Goal: Navigation & Orientation: Find specific page/section

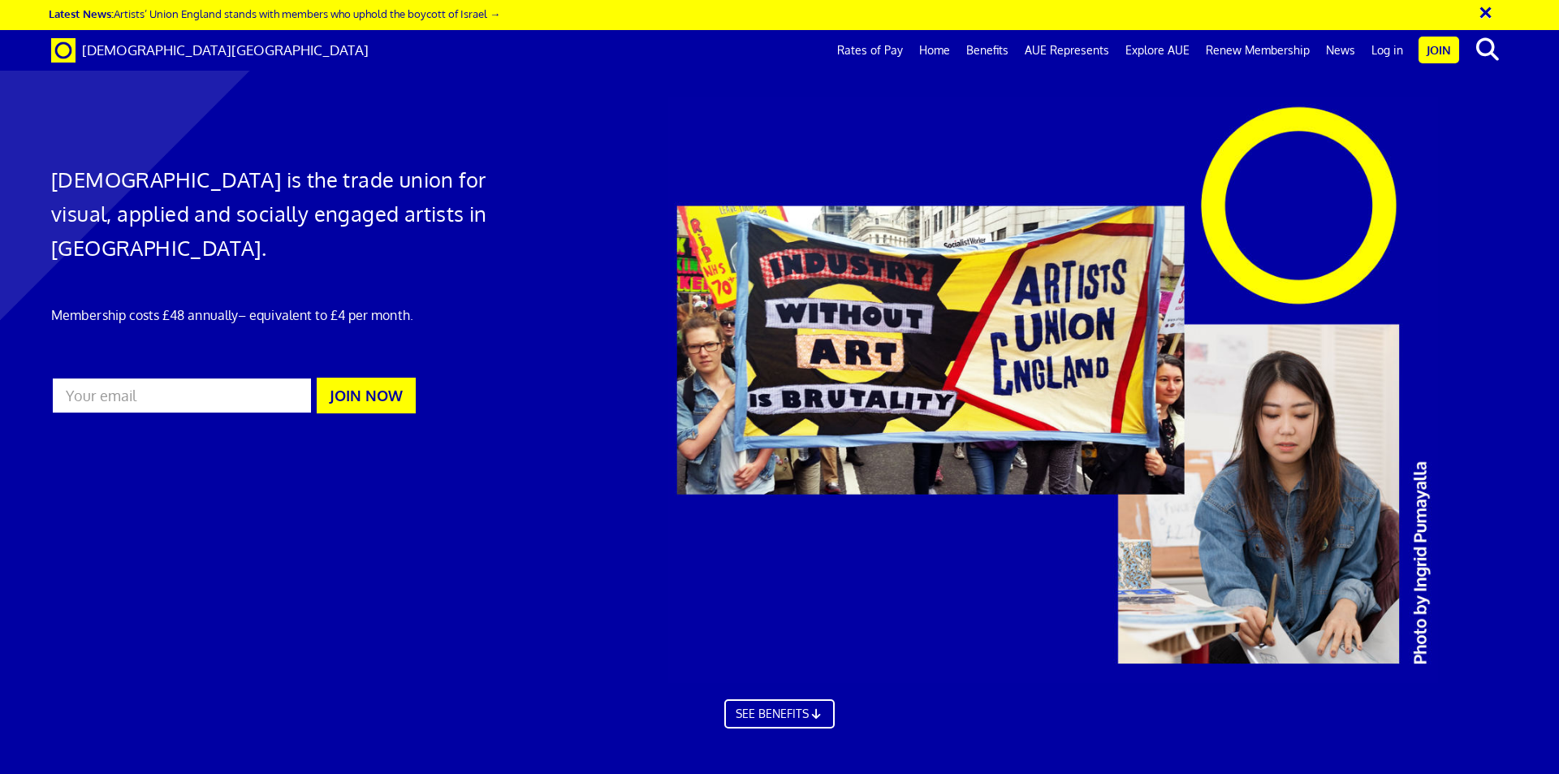
scroll to position [0, 25]
click at [1166, 46] on link "Explore AUE" at bounding box center [1157, 50] width 80 height 41
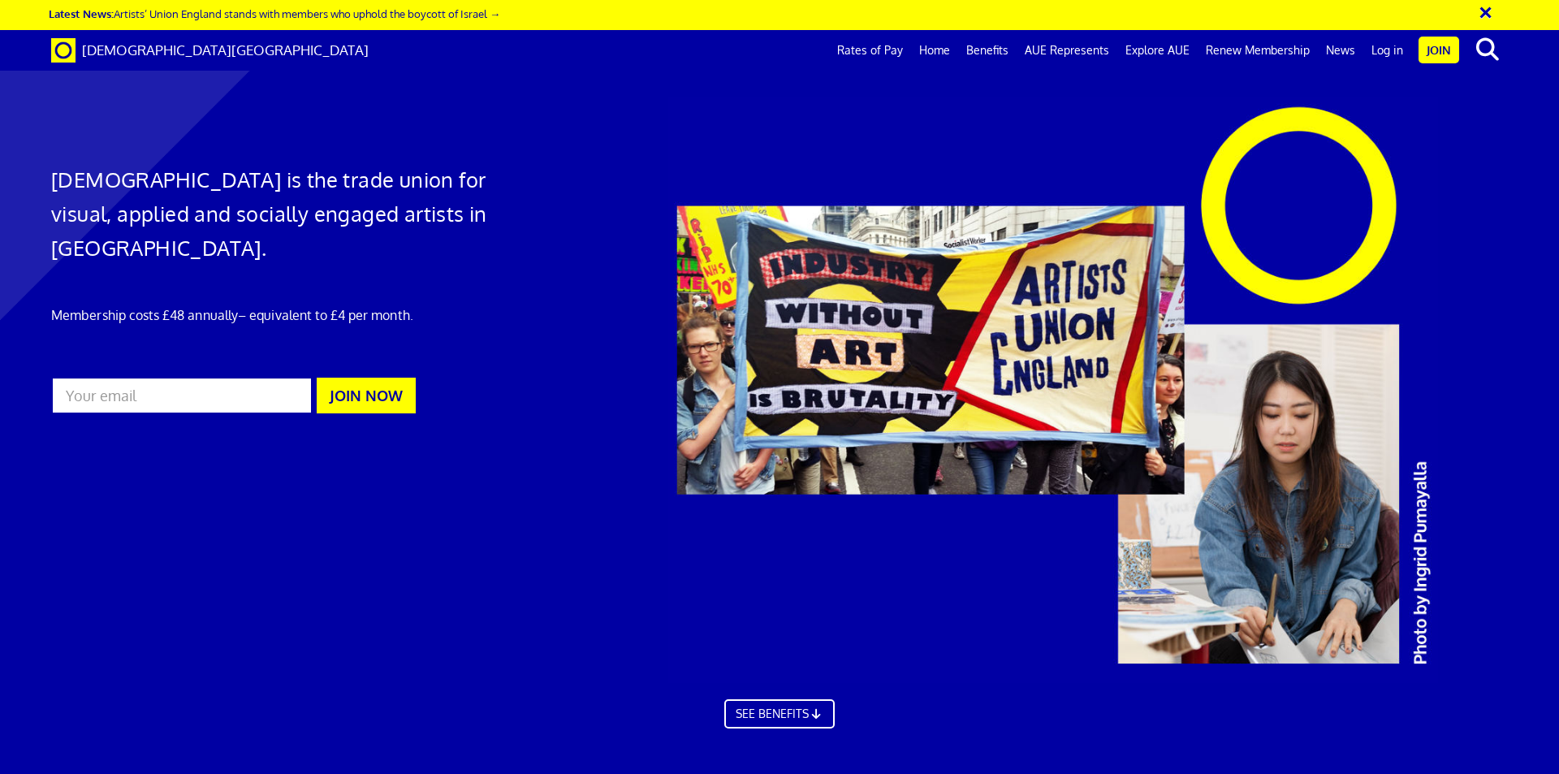
scroll to position [0, 25]
